Goal: Book appointment/travel/reservation

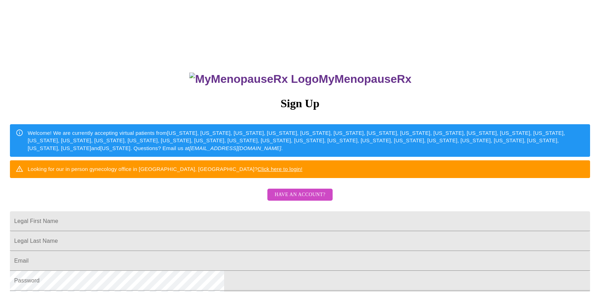
click at [152, 183] on div "MyMenopauseRx Sign Up Welcome! We are currently accepting virtual patients from…" at bounding box center [300, 178] width 594 height 351
click at [289, 200] on span "Have an account?" at bounding box center [299, 195] width 51 height 9
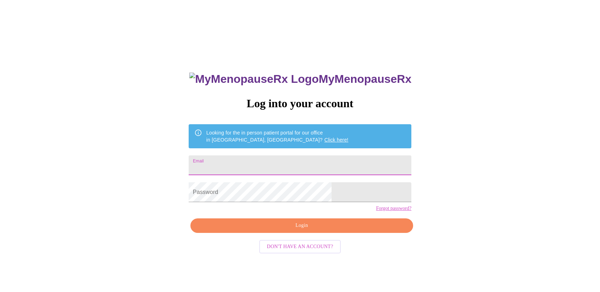
click at [252, 165] on input "Email" at bounding box center [300, 166] width 223 height 20
click at [240, 165] on input "Email" at bounding box center [300, 166] width 223 height 20
type input "[PERSON_NAME][EMAIL_ADDRESS][PERSON_NAME][DOMAIN_NAME]"
click at [162, 139] on div "MyMenopauseRx Log into your account Looking for the in person patient portal fo…" at bounding box center [300, 178] width 594 height 351
click at [296, 230] on span "Login" at bounding box center [302, 226] width 206 height 9
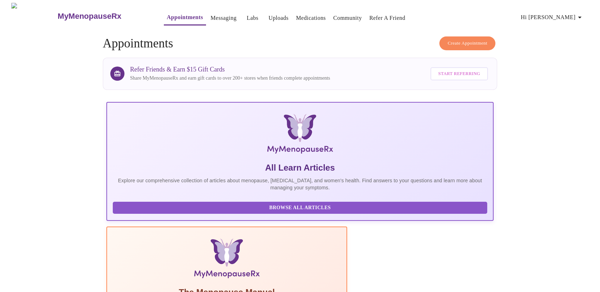
click at [452, 37] on button "Create Appointment" at bounding box center [467, 44] width 56 height 14
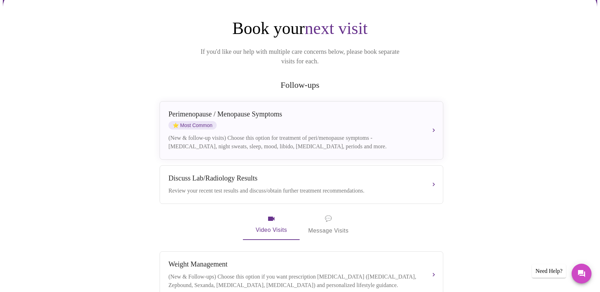
scroll to position [71, 0]
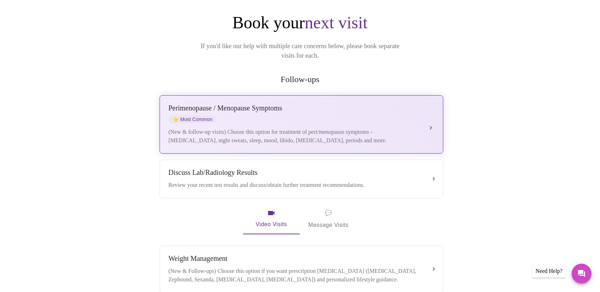
click at [253, 109] on div "[MEDICAL_DATA] / Menopause Symptoms ⭐ Most Common" at bounding box center [294, 113] width 252 height 19
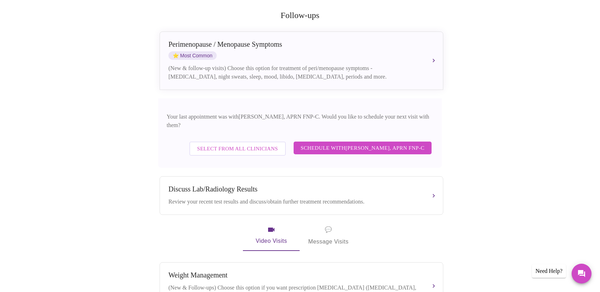
scroll to position [98, 0]
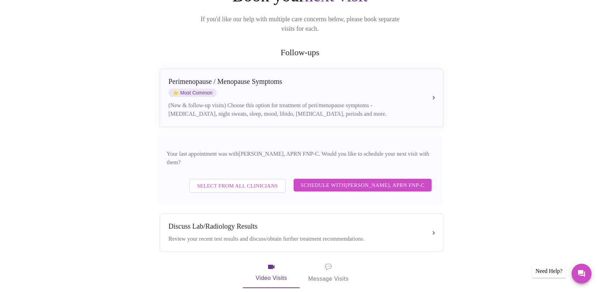
click at [361, 181] on span "Schedule with [PERSON_NAME], APRN FNP-C" at bounding box center [363, 185] width 124 height 9
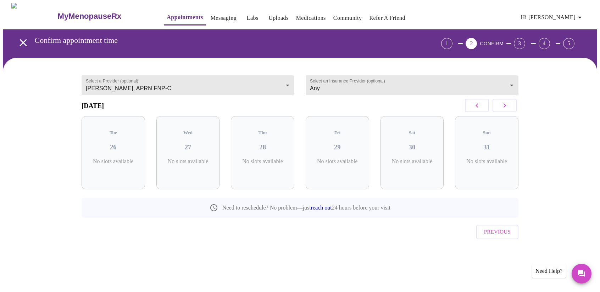
scroll to position [0, 0]
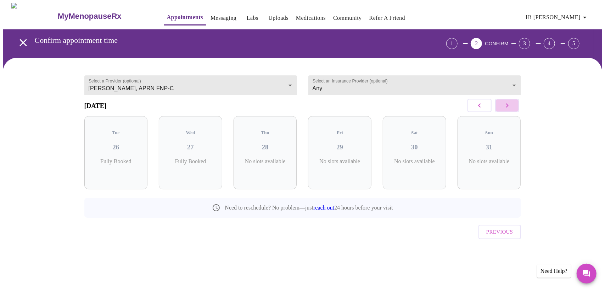
click at [508, 110] on icon "button" at bounding box center [507, 105] width 9 height 9
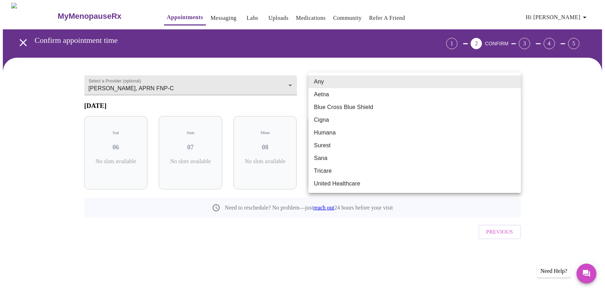
click at [335, 83] on body "MyMenopauseRx Appointments Messaging Labs Uploads Medications Community Refer a…" at bounding box center [302, 139] width 599 height 272
click at [217, 73] on div at bounding box center [302, 146] width 605 height 292
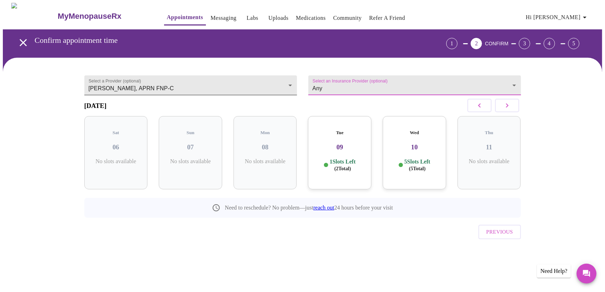
click at [225, 86] on body "MyMenopauseRx Appointments Messaging Labs Uploads Medications Community Refer a…" at bounding box center [302, 139] width 599 height 272
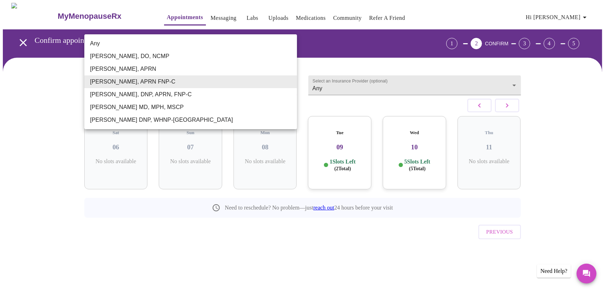
click at [96, 40] on li "Any" at bounding box center [190, 43] width 213 height 13
type input "Any"
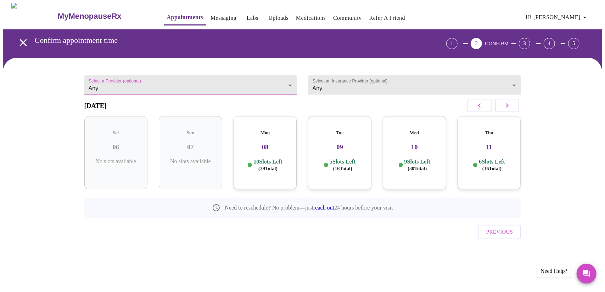
click at [483, 109] on icon "button" at bounding box center [479, 105] width 9 height 9
click at [274, 159] on p "4 Slots Left ( 4 Total)" at bounding box center [268, 165] width 26 height 14
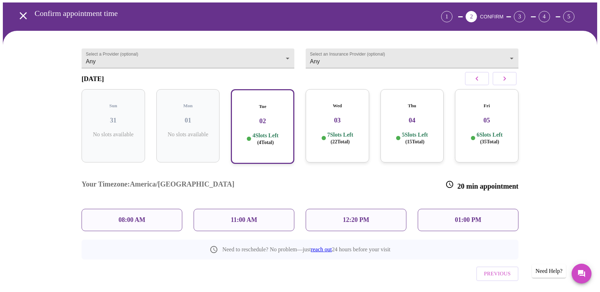
scroll to position [31, 0]
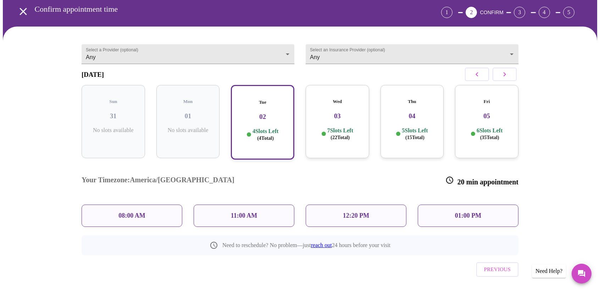
click at [451, 205] on div "01:00 PM" at bounding box center [468, 216] width 101 height 22
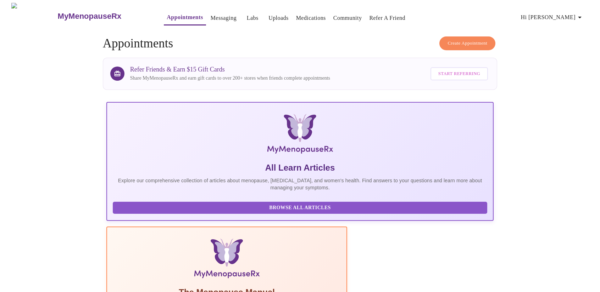
click at [456, 42] on span "Create Appointment" at bounding box center [467, 43] width 40 height 8
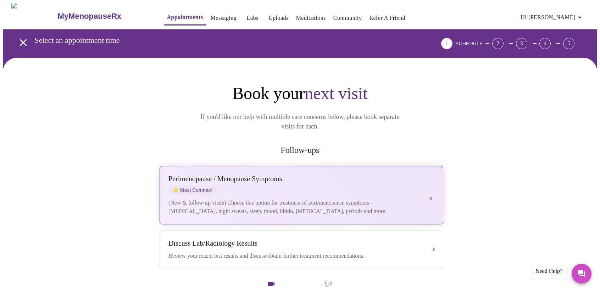
click at [302, 175] on div "Perimenopause / Menopause Symptoms" at bounding box center [294, 179] width 252 height 8
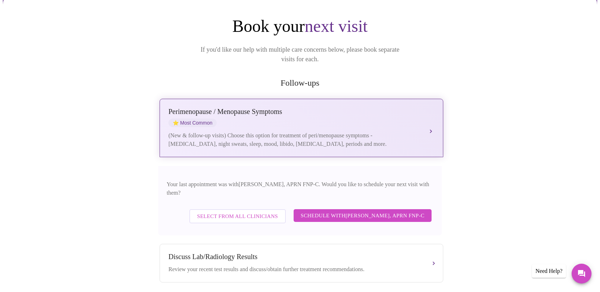
scroll to position [71, 0]
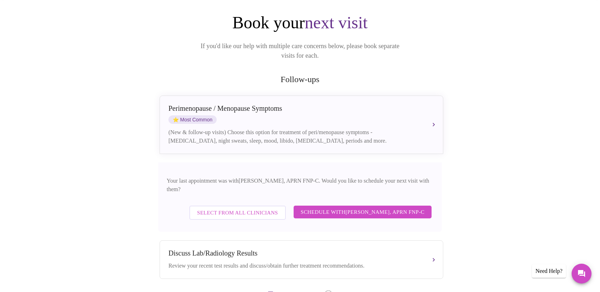
click at [253, 208] on span "Select from All Clinicians" at bounding box center [237, 212] width 81 height 9
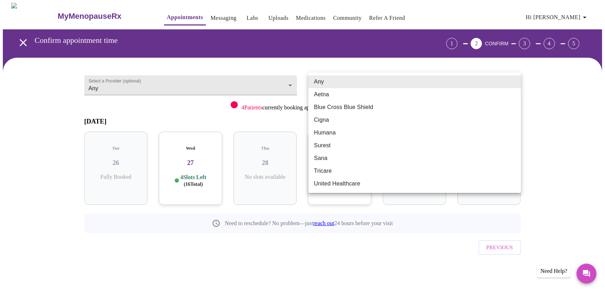
click at [362, 85] on body "MyMenopauseRx Appointments Messaging Labs Uploads Medications Community Refer a…" at bounding box center [302, 147] width 599 height 288
click at [341, 119] on li "Cigna" at bounding box center [414, 120] width 213 height 13
type input "Cigna"
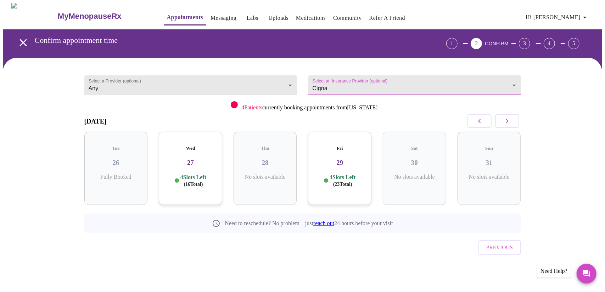
click at [201, 182] on span "( 16 Total)" at bounding box center [193, 184] width 19 height 5
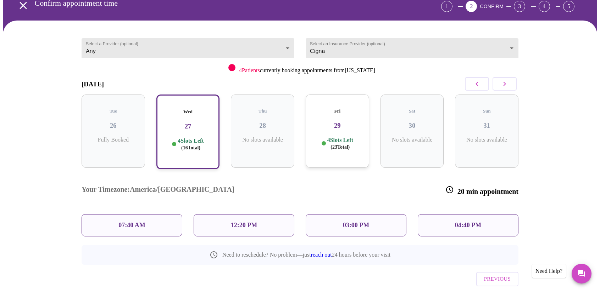
scroll to position [43, 0]
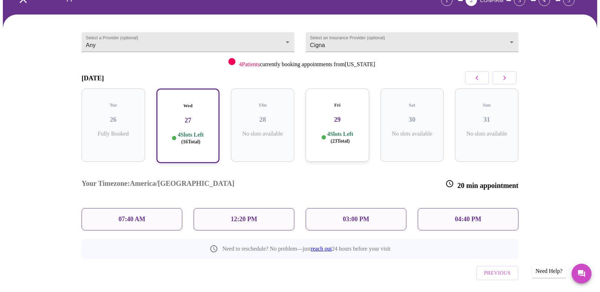
click at [247, 216] on p "12:20 PM" at bounding box center [244, 219] width 26 height 7
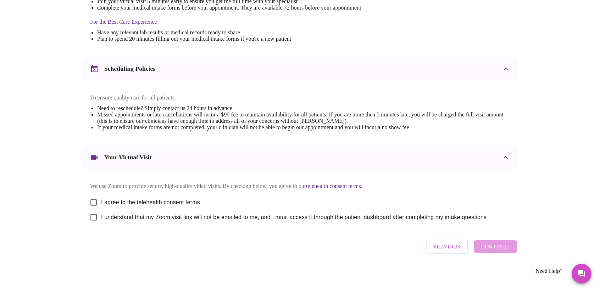
scroll to position [221, 0]
click at [149, 200] on span "I agree to the telehealth consent terms" at bounding box center [150, 203] width 99 height 9
click at [101, 200] on input "I agree to the telehealth consent terms" at bounding box center [93, 202] width 15 height 15
checkbox input "true"
click at [161, 224] on label "I understand that my Zoom visit link will not be emailed to me, and I must acce…" at bounding box center [286, 217] width 400 height 15
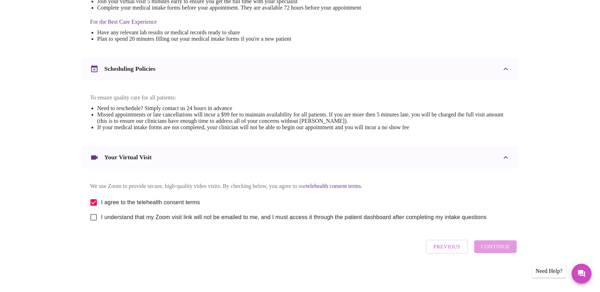
click at [101, 224] on input "I understand that my Zoom visit link will not be emailed to me, and I must acce…" at bounding box center [93, 217] width 15 height 15
checkbox input "true"
click at [491, 248] on span "Continue" at bounding box center [495, 246] width 28 height 9
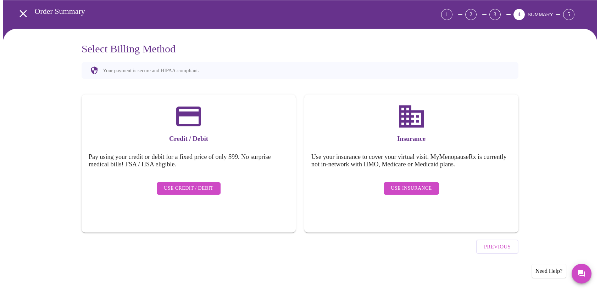
scroll to position [9, 0]
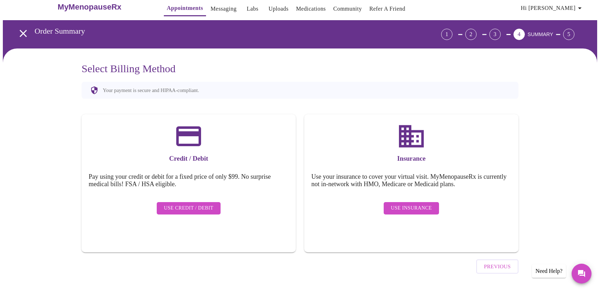
click at [397, 204] on span "Use Insurance" at bounding box center [411, 208] width 41 height 9
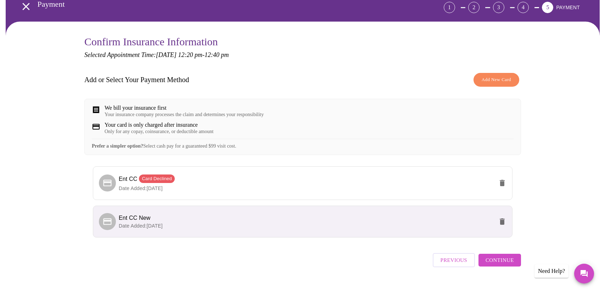
scroll to position [54, 0]
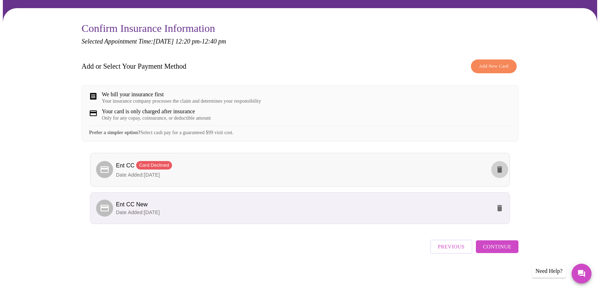
click at [498, 172] on icon "delete" at bounding box center [499, 170] width 5 height 6
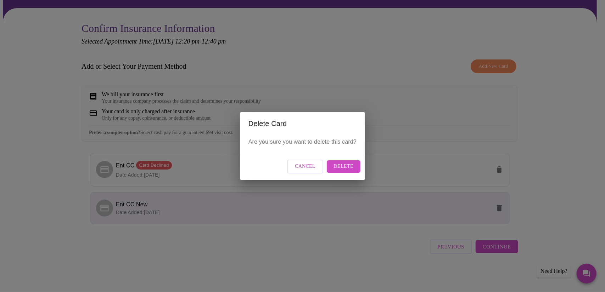
click at [330, 170] on button "Delete" at bounding box center [344, 167] width 34 height 12
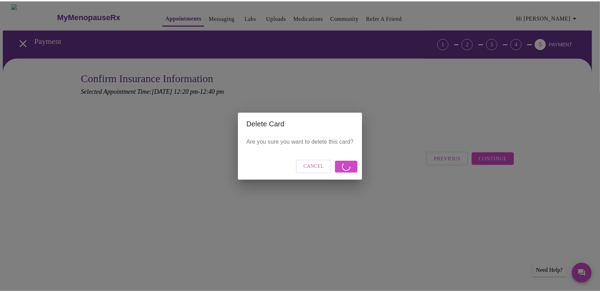
scroll to position [0, 0]
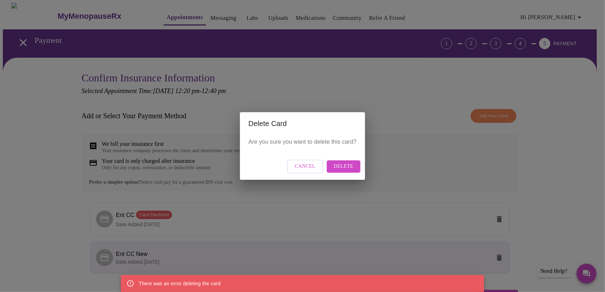
click at [341, 165] on span "Delete" at bounding box center [343, 166] width 19 height 9
click at [310, 158] on div "Cancel Delete" at bounding box center [302, 166] width 125 height 27
click at [318, 165] on button "Cancel" at bounding box center [305, 167] width 36 height 14
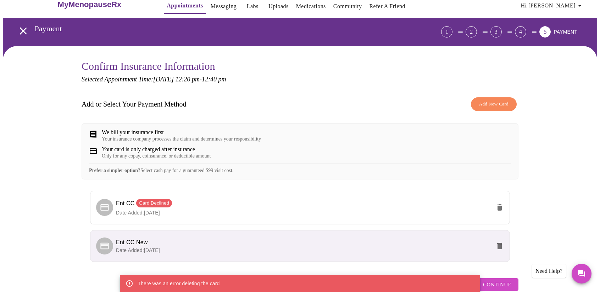
scroll to position [54, 0]
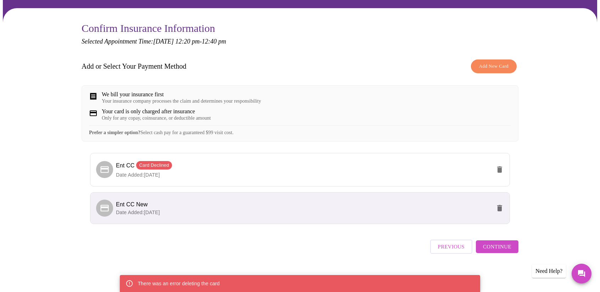
click at [501, 251] on span "Continue" at bounding box center [497, 246] width 28 height 9
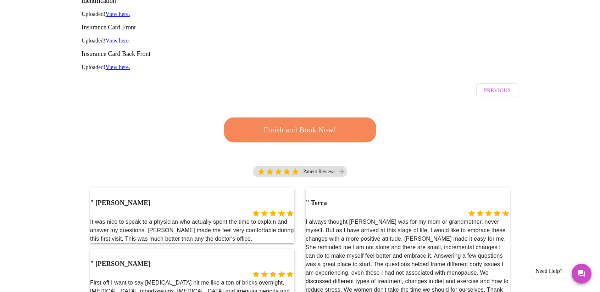
scroll to position [142, 0]
click at [494, 85] on span "Previous" at bounding box center [497, 89] width 27 height 9
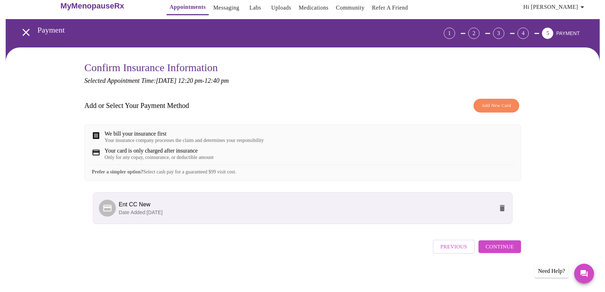
scroll to position [15, 0]
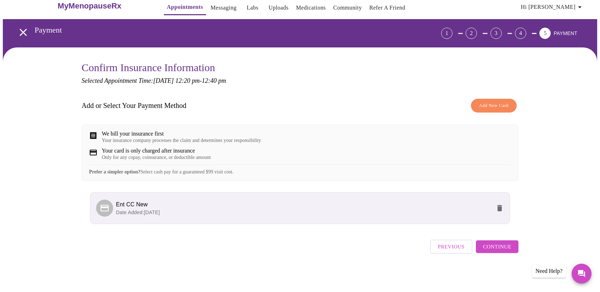
click at [504, 102] on span "Add New Card" at bounding box center [493, 106] width 29 height 8
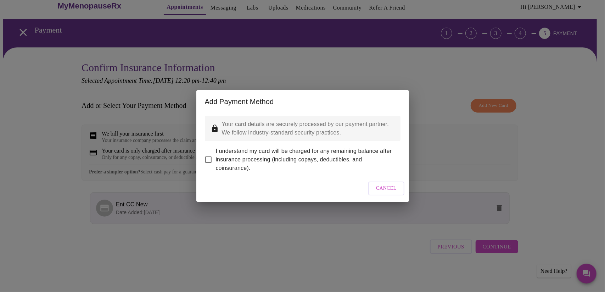
click at [284, 147] on span "I understand my card will be charged for any remaining balance after insurance …" at bounding box center [305, 160] width 179 height 26
click at [216, 152] on input "I understand my card will be charged for any remaining balance after insurance …" at bounding box center [208, 159] width 15 height 15
checkbox input "true"
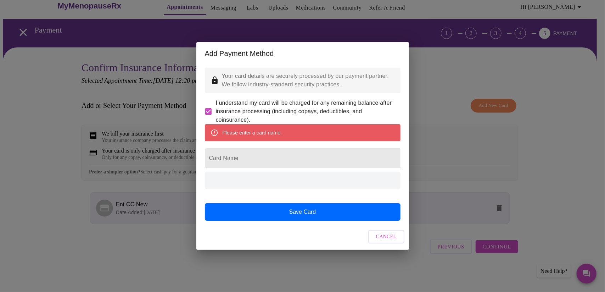
click at [241, 154] on input "Card Name" at bounding box center [303, 159] width 196 height 20
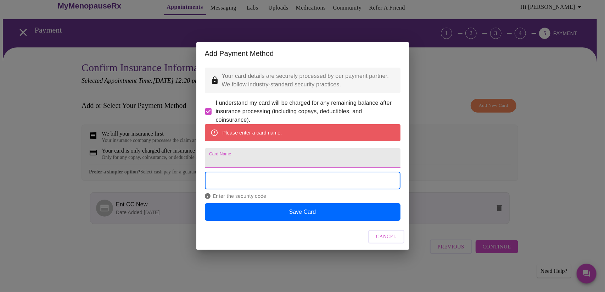
click at [225, 158] on input "Card Name" at bounding box center [303, 159] width 196 height 20
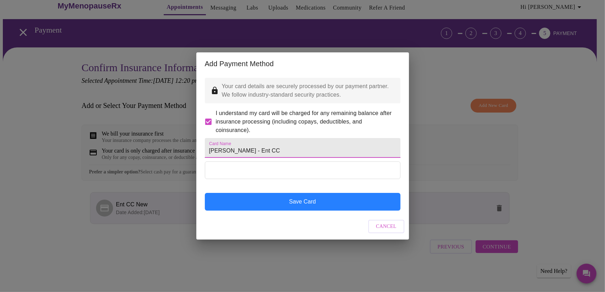
type input "[PERSON_NAME] - Ent CC"
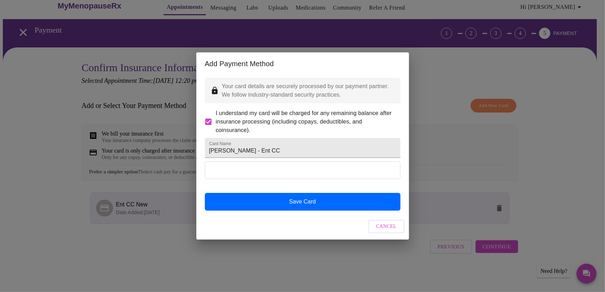
drag, startPoint x: 311, startPoint y: 213, endPoint x: 371, endPoint y: 186, distance: 65.4
click at [367, 199] on div "Save Card" at bounding box center [303, 186] width 196 height 49
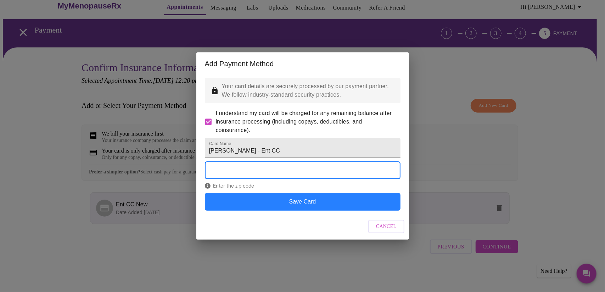
click at [309, 211] on button "Save Card" at bounding box center [303, 202] width 196 height 18
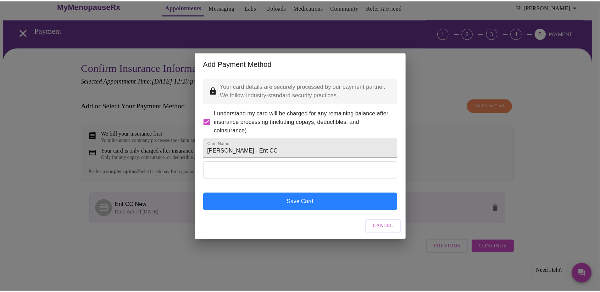
scroll to position [0, 0]
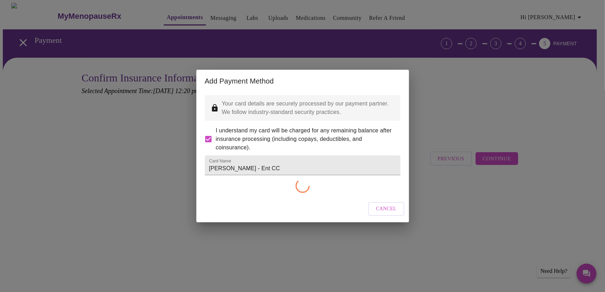
checkbox input "false"
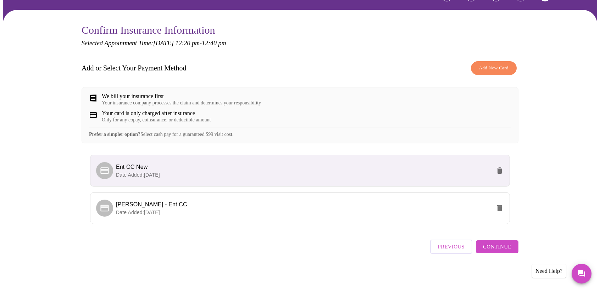
scroll to position [52, 0]
click at [389, 209] on span "[PERSON_NAME] - Ent CC" at bounding box center [303, 205] width 375 height 9
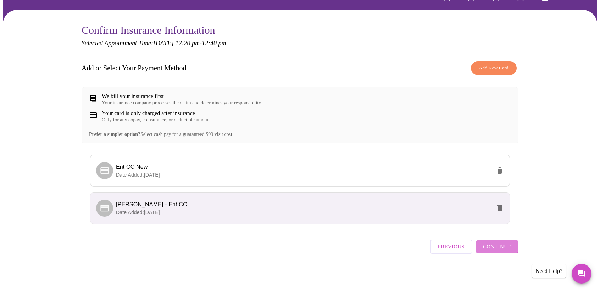
click at [497, 250] on span "Continue" at bounding box center [497, 246] width 28 height 9
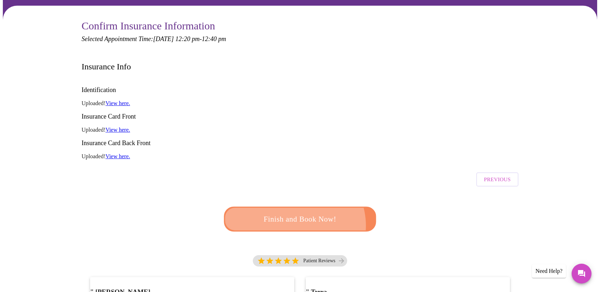
click at [295, 213] on span "Finish and Book Now!" at bounding box center [299, 219] width 131 height 13
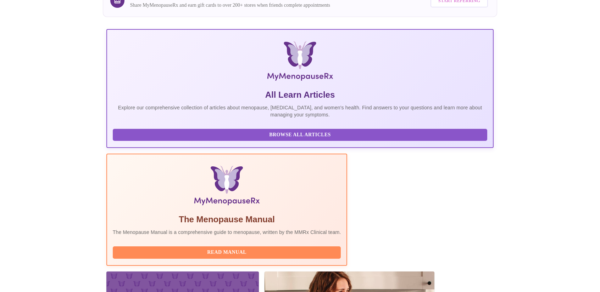
scroll to position [177, 0]
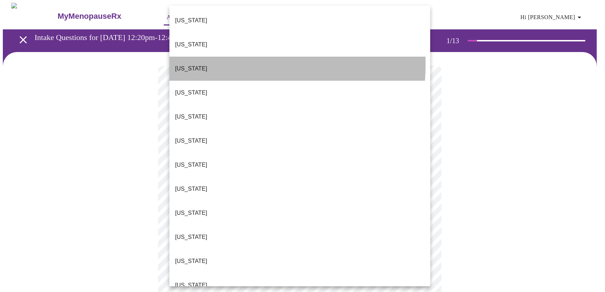
click at [213, 57] on li "[US_STATE]" at bounding box center [299, 69] width 261 height 24
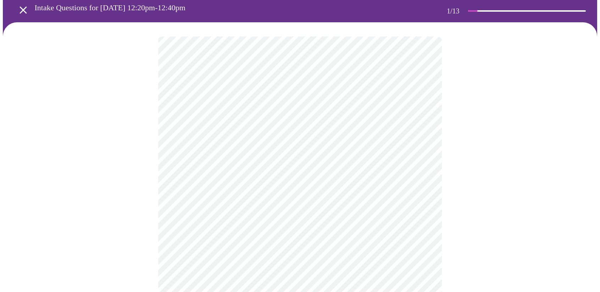
scroll to position [35, 0]
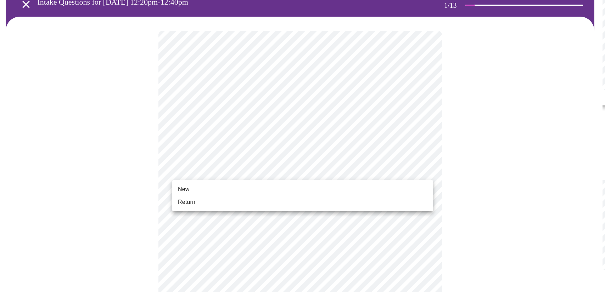
click at [237, 171] on body "MyMenopauseRx Appointments Messaging Labs Uploads Medications Community Refer a…" at bounding box center [300, 288] width 594 height 642
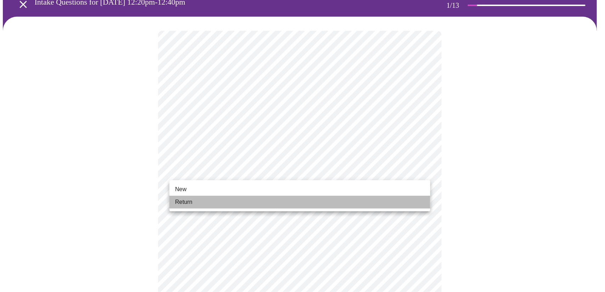
click at [221, 205] on li "Return" at bounding box center [299, 202] width 261 height 13
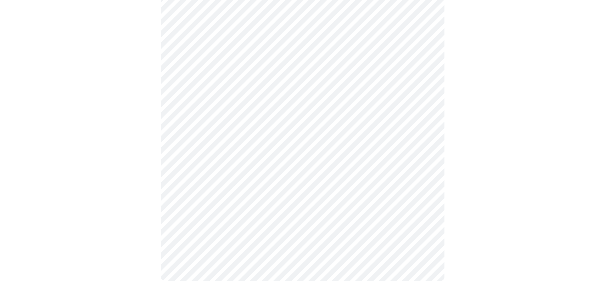
scroll to position [0, 0]
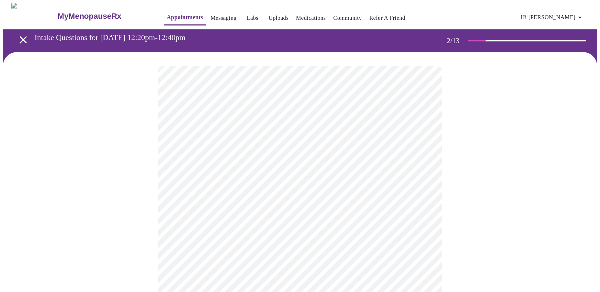
click at [271, 149] on body "MyMenopauseRx Appointments Messaging Labs Uploads Medications Community Refer a…" at bounding box center [300, 216] width 594 height 426
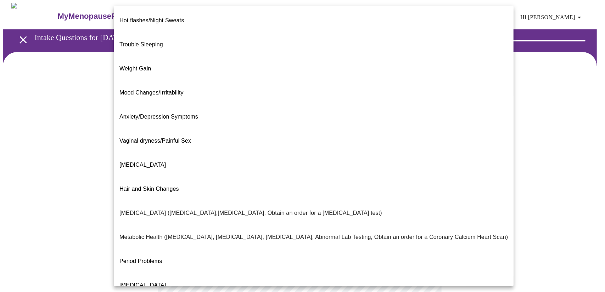
click at [174, 114] on span "Anxiety/Depression Symptoms" at bounding box center [158, 117] width 79 height 6
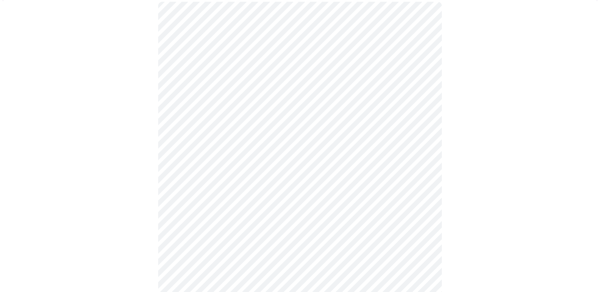
scroll to position [71, 0]
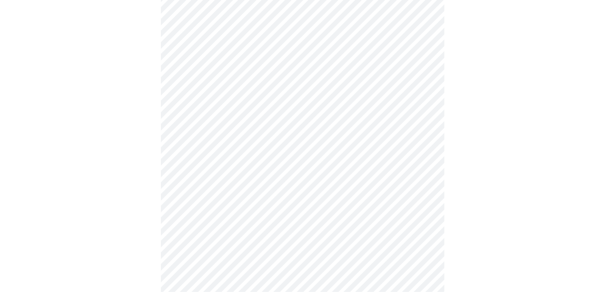
click at [252, 149] on body "MyMenopauseRx Appointments Messaging Labs Uploads Medications Community Refer a…" at bounding box center [302, 142] width 599 height 421
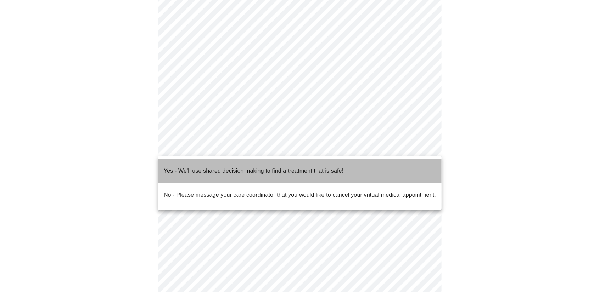
click at [234, 168] on p "Yes - We'll use shared decision making to find a treatment that is safe!" at bounding box center [254, 171] width 180 height 9
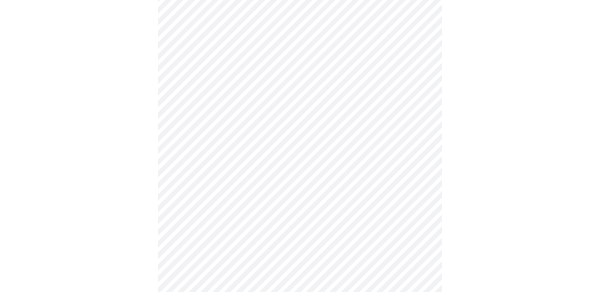
click at [234, 168] on li "Yes - We'll use shared decision making to find a treatment that is safe!" at bounding box center [300, 164] width 213 height 13
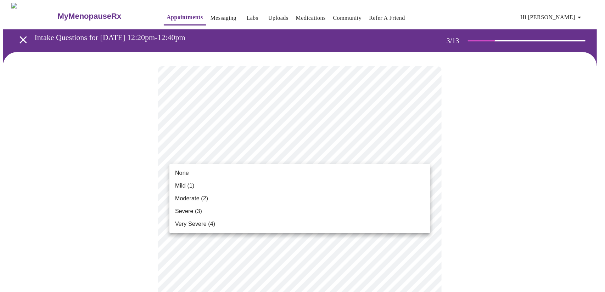
click at [204, 198] on span "Moderate (2)" at bounding box center [191, 199] width 33 height 9
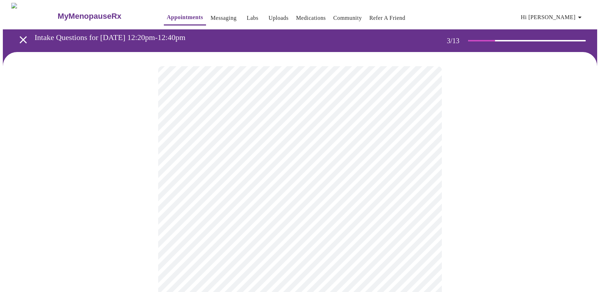
scroll to position [35, 0]
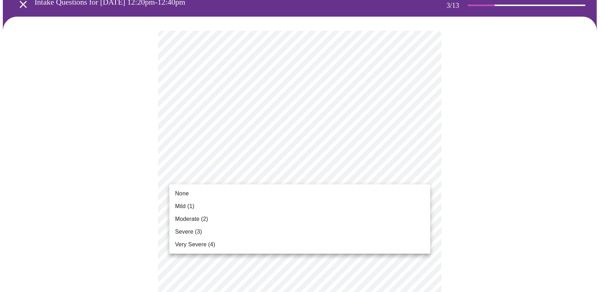
click at [194, 218] on span "Moderate (2)" at bounding box center [191, 219] width 33 height 9
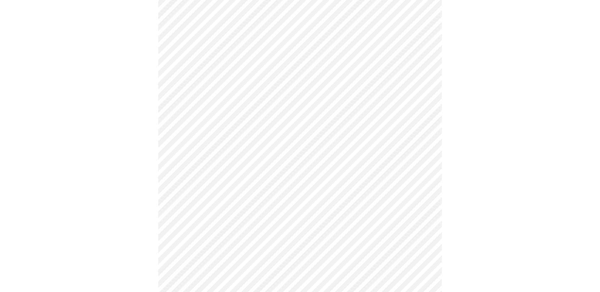
scroll to position [106, 0]
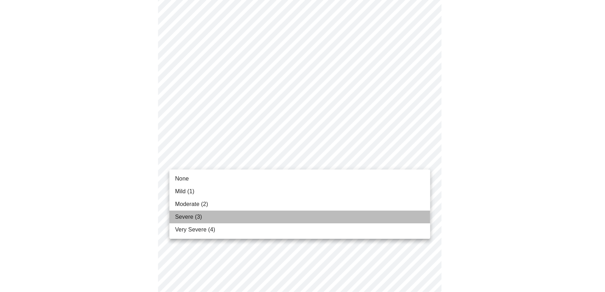
click at [202, 215] on li "Severe (3)" at bounding box center [299, 217] width 261 height 13
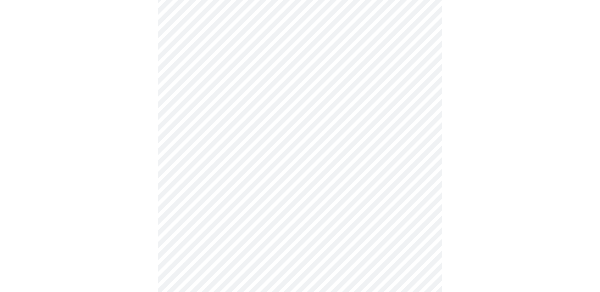
scroll to position [213, 0]
click at [223, 44] on body "MyMenopauseRx Appointments Messaging Labs Uploads Medications Community Refer a…" at bounding box center [300, 246] width 594 height 913
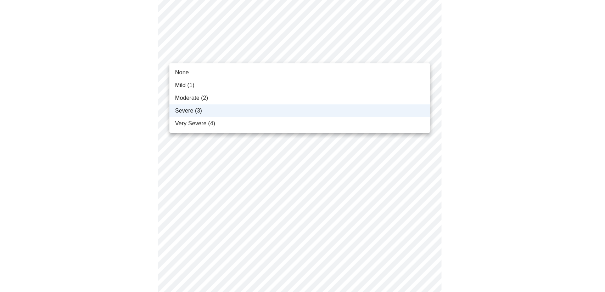
click at [211, 97] on li "Moderate (2)" at bounding box center [299, 98] width 261 height 13
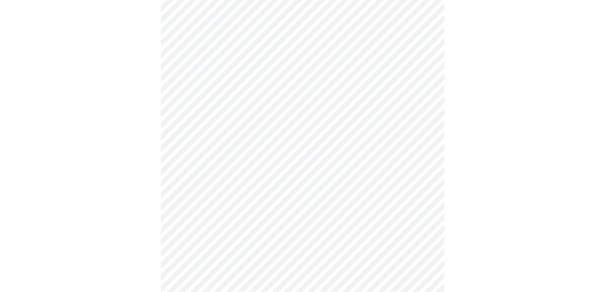
click at [216, 110] on body "MyMenopauseRx Appointments Messaging Labs Uploads Medications Community Refer a…" at bounding box center [302, 246] width 599 height 913
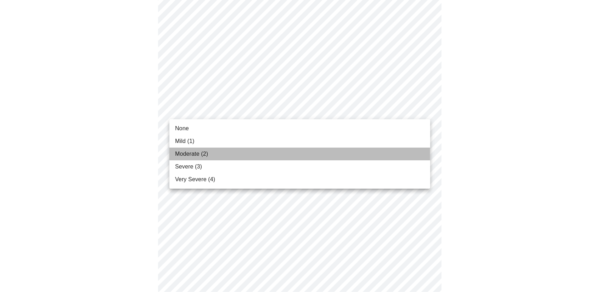
click at [210, 158] on li "Moderate (2)" at bounding box center [299, 154] width 261 height 13
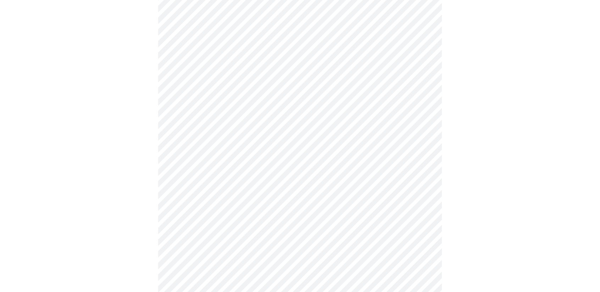
click at [211, 153] on body "MyMenopauseRx Appointments Messaging Labs Uploads Medications Community Refer a…" at bounding box center [300, 241] width 594 height 903
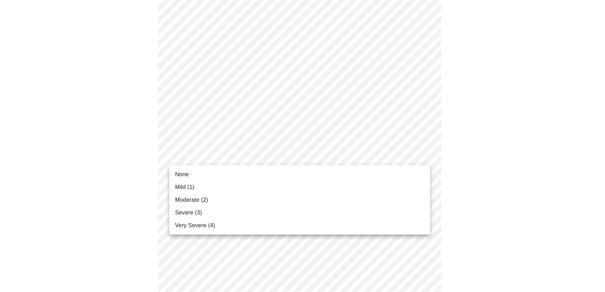
click at [199, 200] on span "Moderate (2)" at bounding box center [191, 200] width 33 height 9
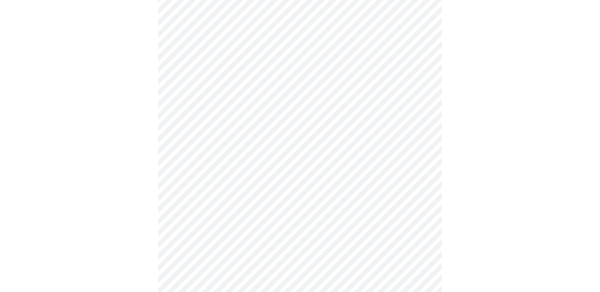
scroll to position [354, 0]
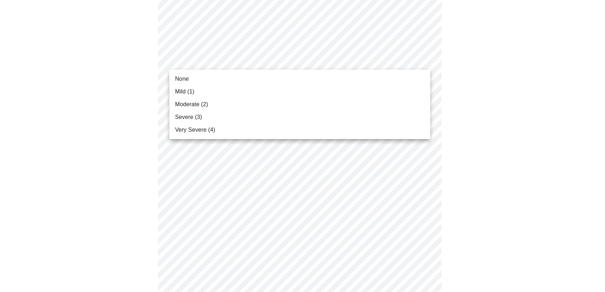
click at [218, 65] on body "MyMenopauseRx Appointments Messaging Labs Uploads Medications Community Refer a…" at bounding box center [302, 94] width 599 height 893
click at [214, 117] on li "Severe (3)" at bounding box center [299, 117] width 261 height 13
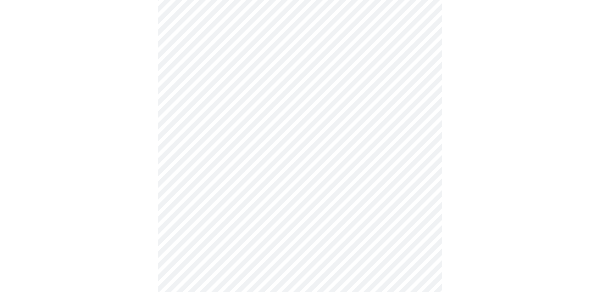
scroll to position [390, 0]
click at [225, 76] on body "MyMenopauseRx Appointments Messaging Labs Uploads Medications Community Refer a…" at bounding box center [300, 54] width 594 height 883
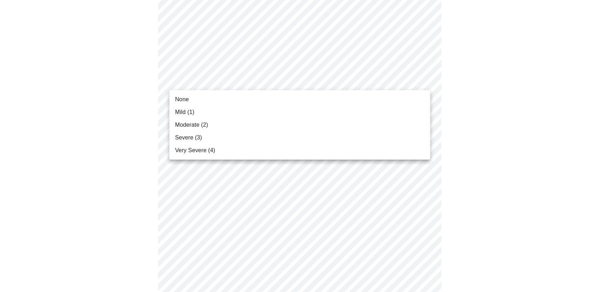
click at [213, 128] on li "Moderate (2)" at bounding box center [299, 125] width 261 height 13
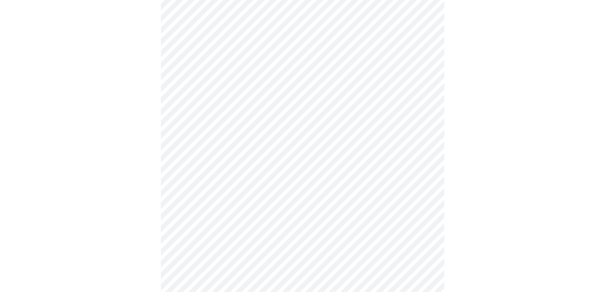
click at [213, 136] on body "MyMenopauseRx Appointments Messaging Labs Uploads Medications Community Refer a…" at bounding box center [302, 49] width 599 height 873
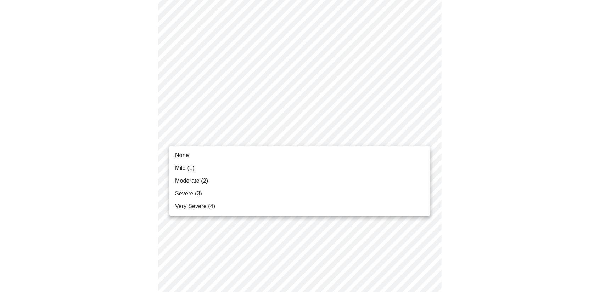
click at [199, 184] on span "Moderate (2)" at bounding box center [191, 181] width 33 height 9
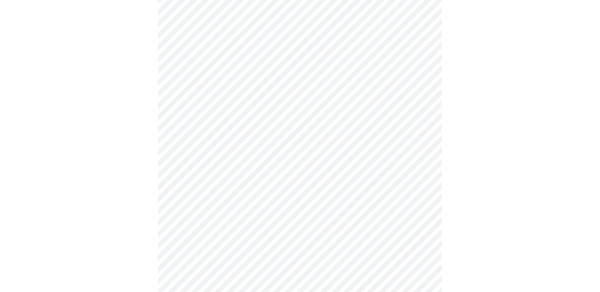
scroll to position [496, 0]
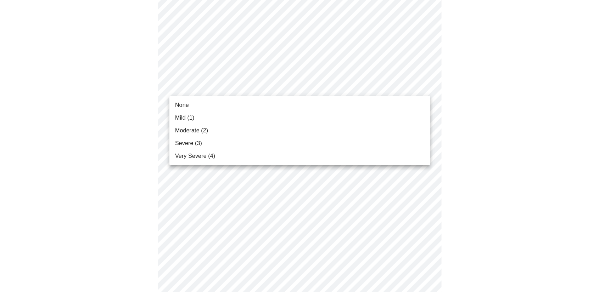
click at [184, 128] on span "Moderate (2)" at bounding box center [191, 131] width 33 height 9
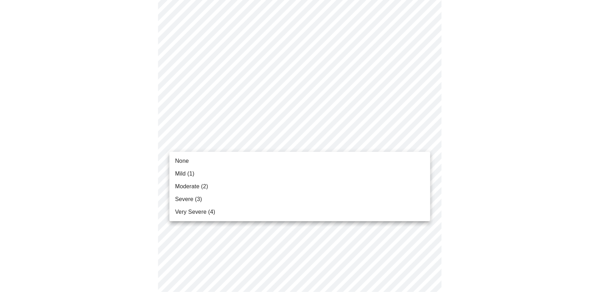
click at [190, 174] on span "Mild (1)" at bounding box center [184, 174] width 19 height 9
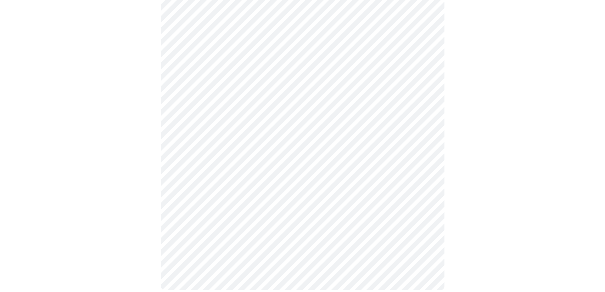
scroll to position [551, 0]
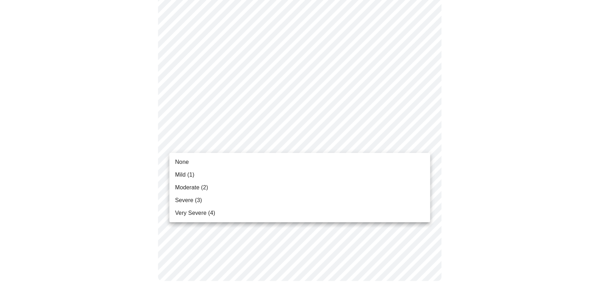
click at [192, 176] on span "Mild (1)" at bounding box center [184, 175] width 19 height 9
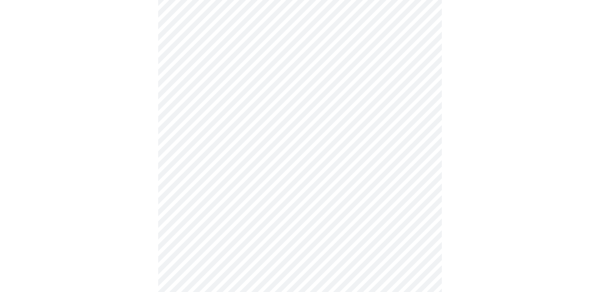
scroll to position [248, 0]
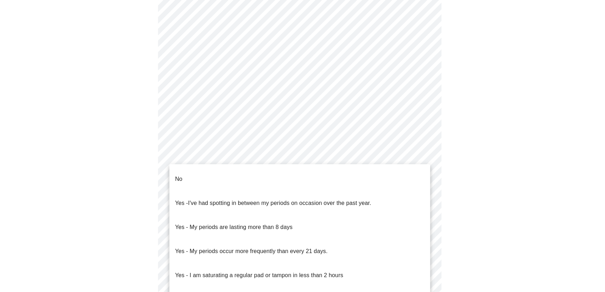
click at [223, 155] on body "MyMenopauseRx Appointments Messaging Labs Uploads Medications Community Refer a…" at bounding box center [302, 90] width 599 height 670
click at [185, 172] on li "No" at bounding box center [299, 179] width 261 height 24
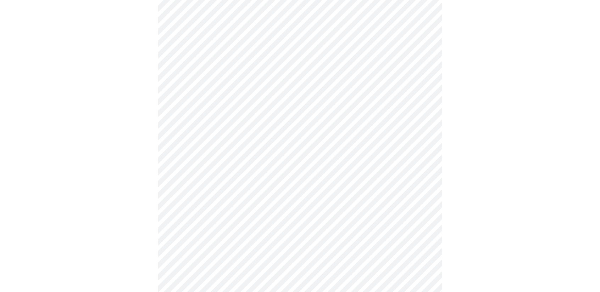
scroll to position [319, 0]
click at [206, 139] on body "MyMenopauseRx Appointments Messaging Labs Uploads Medications Community Refer a…" at bounding box center [300, 17] width 594 height 666
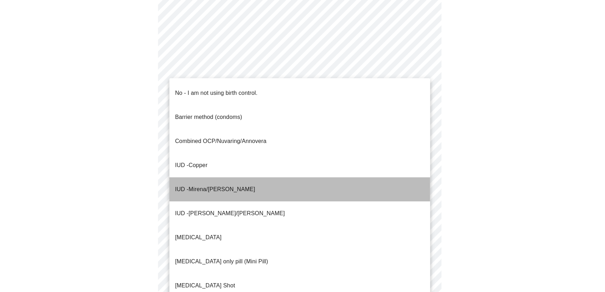
click at [224, 186] on span "Mirena/[PERSON_NAME]" at bounding box center [222, 189] width 67 height 6
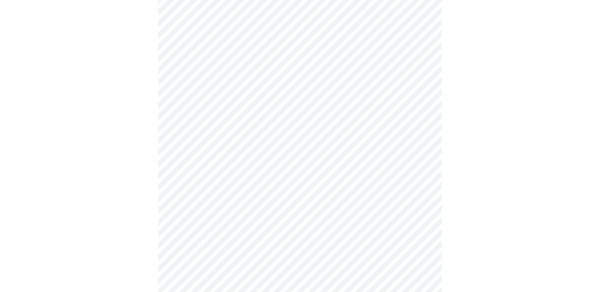
scroll to position [354, 0]
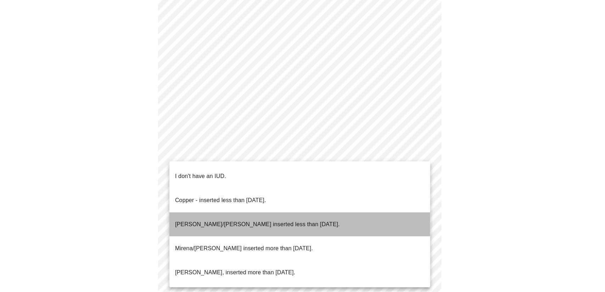
click at [252, 220] on p "[PERSON_NAME]/[PERSON_NAME] inserted less than [DATE]." at bounding box center [257, 224] width 165 height 9
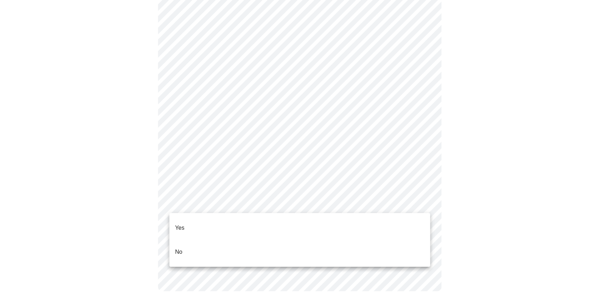
click at [235, 224] on li "Yes" at bounding box center [299, 228] width 261 height 24
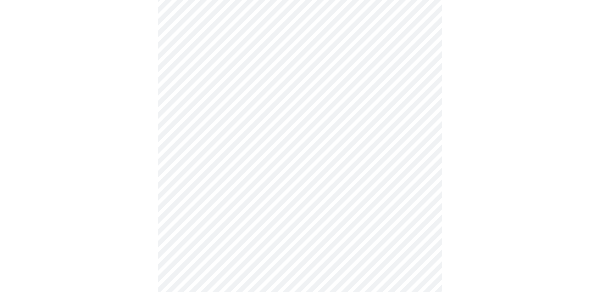
scroll to position [142, 0]
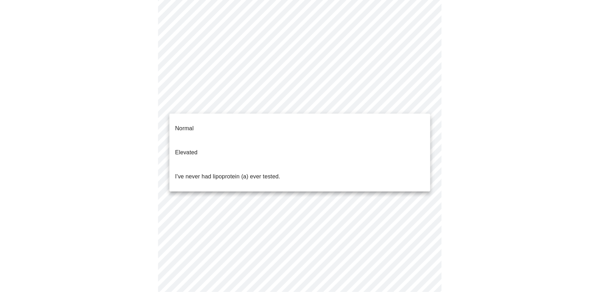
click at [251, 103] on body "MyMenopauseRx Appointments Messaging Labs Uploads Medications Community Refer a…" at bounding box center [302, 123] width 599 height 524
click at [303, 83] on div at bounding box center [302, 146] width 605 height 292
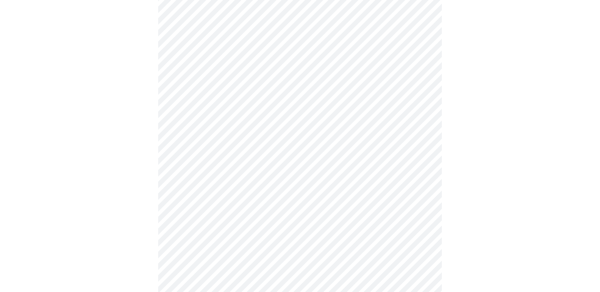
click at [238, 104] on body "MyMenopauseRx Appointments Messaging Labs Uploads Medications Community Refer a…" at bounding box center [300, 123] width 594 height 524
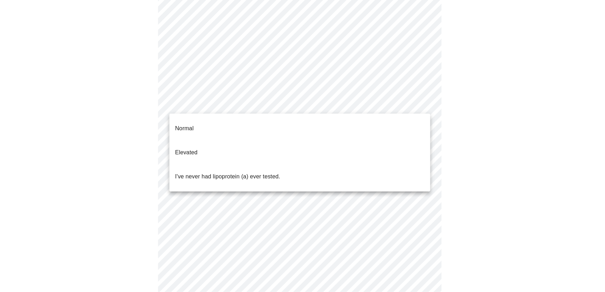
click at [232, 173] on p "I've never had lipoprotein (a) ever tested." at bounding box center [227, 177] width 105 height 9
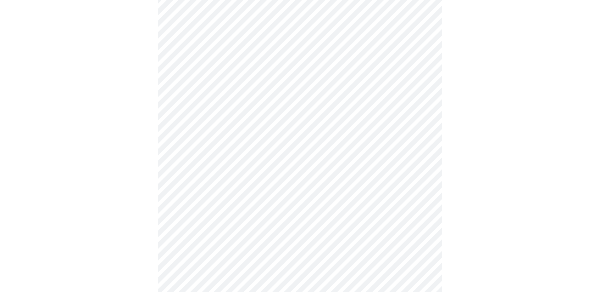
scroll to position [1843, 0]
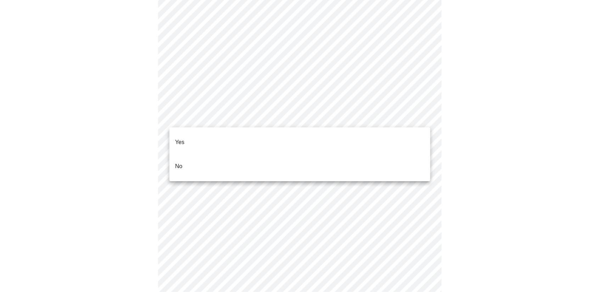
click at [190, 155] on li "No" at bounding box center [299, 167] width 261 height 24
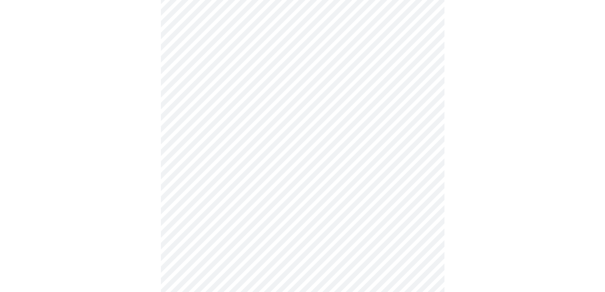
scroll to position [142, 0]
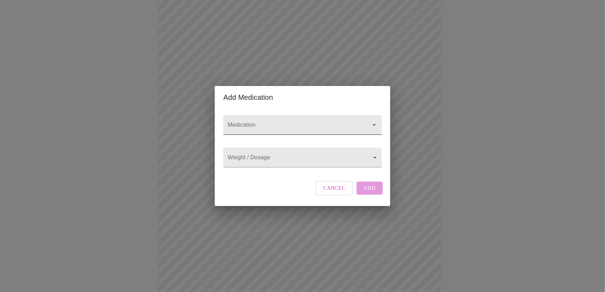
click at [246, 122] on input "Medication" at bounding box center [292, 128] width 132 height 13
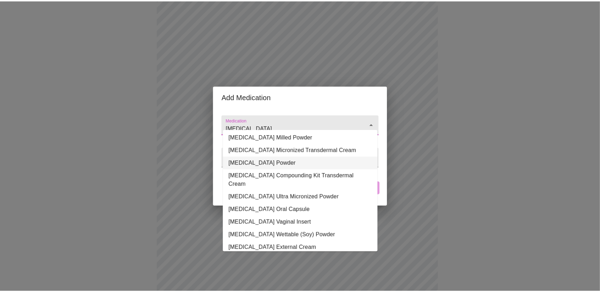
scroll to position [71, 0]
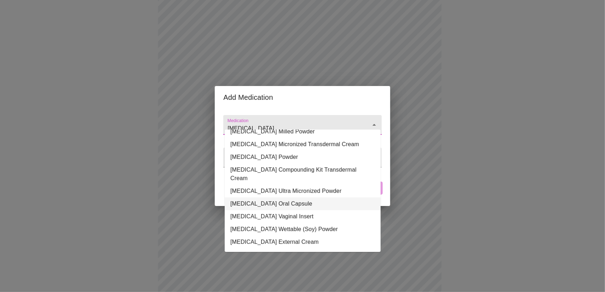
click at [294, 198] on li "[MEDICAL_DATA] Oral Capsule" at bounding box center [303, 204] width 156 height 13
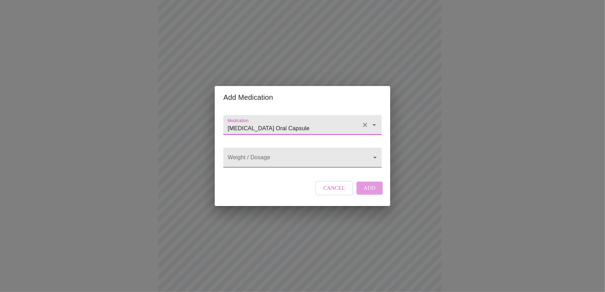
type input "[MEDICAL_DATA] Oral Capsule"
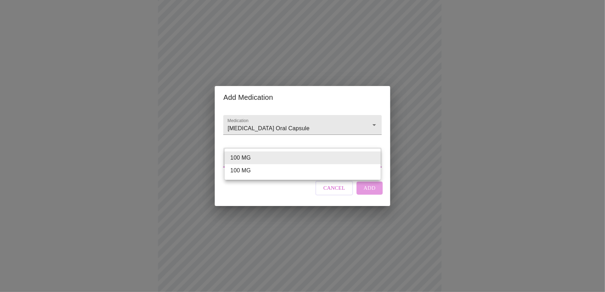
click at [262, 159] on body "MyMenopauseRx Appointments Messaging Labs Uploads Medications Community Refer a…" at bounding box center [302, 153] width 599 height 585
click at [247, 171] on li "200 MG" at bounding box center [303, 170] width 156 height 13
type input "200 MG"
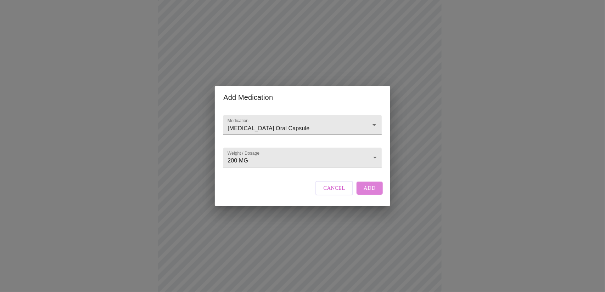
click at [376, 194] on button "Add" at bounding box center [370, 188] width 26 height 13
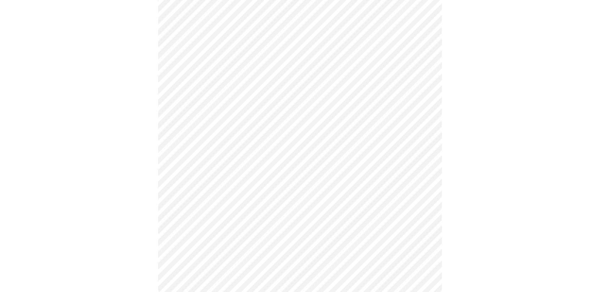
scroll to position [318, 0]
